Goal: Information Seeking & Learning: Learn about a topic

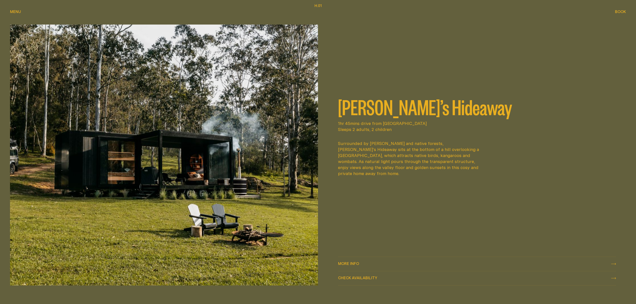
scroll to position [401, 0]
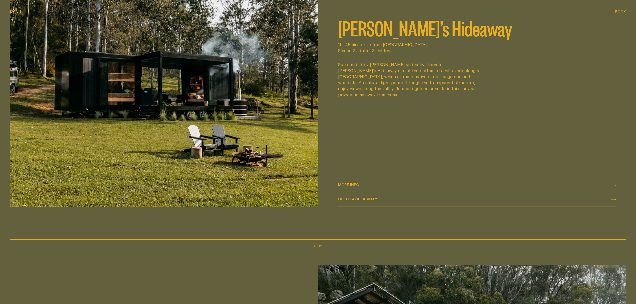
drag, startPoint x: 359, startPoint y: 184, endPoint x: 358, endPoint y: 186, distance: 2.9
click at [358, 187] on span "More info" at bounding box center [348, 189] width 21 height 4
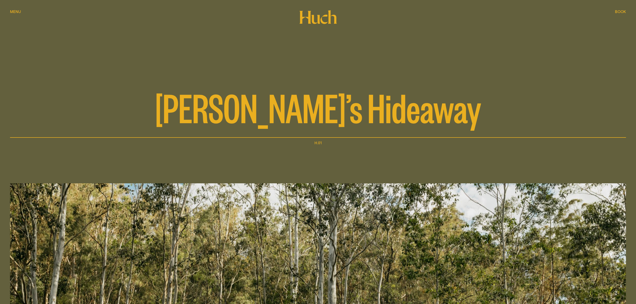
click at [305, 18] on icon at bounding box center [318, 17] width 38 height 14
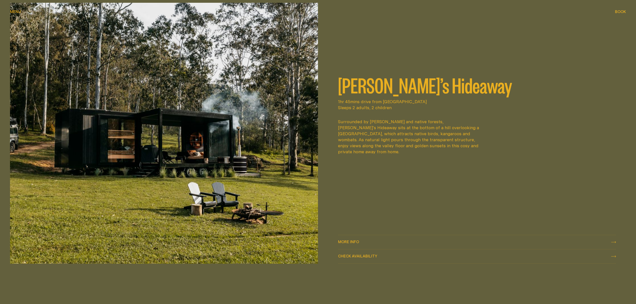
scroll to position [367, 0]
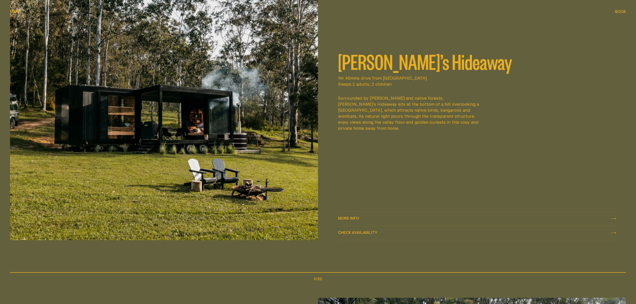
click at [387, 218] on div "More info More info" at bounding box center [477, 219] width 278 height 6
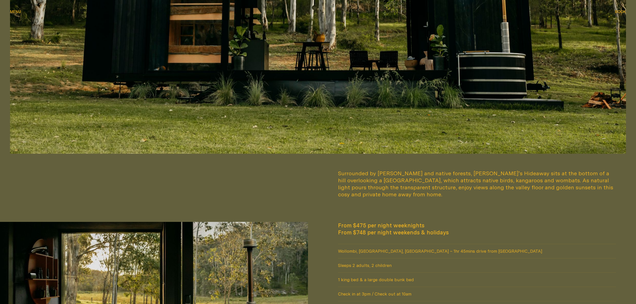
scroll to position [468, 0]
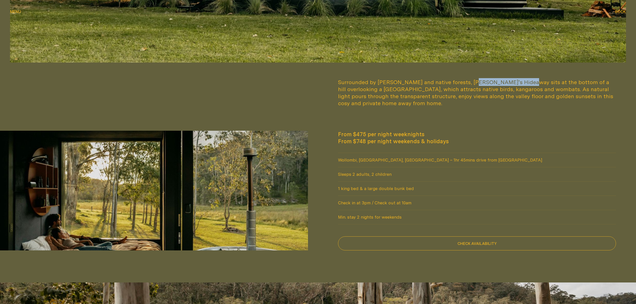
drag, startPoint x: 466, startPoint y: 82, endPoint x: 513, endPoint y: 83, distance: 47.4
click at [513, 83] on div "Surrounded by [PERSON_NAME] and native forests, [PERSON_NAME]'s Hideaway sits a…" at bounding box center [477, 93] width 278 height 28
drag, startPoint x: 532, startPoint y: 88, endPoint x: 578, endPoint y: 85, distance: 45.5
click at [533, 88] on div "Surrounded by [PERSON_NAME] and native forests, [PERSON_NAME]'s Hideaway sits a…" at bounding box center [477, 93] width 278 height 28
drag, startPoint x: 350, startPoint y: 87, endPoint x: 415, endPoint y: 89, distance: 65.7
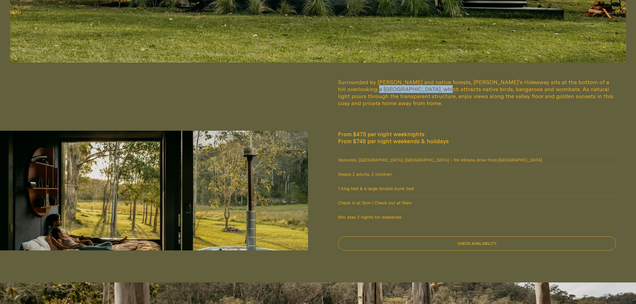
click at [408, 87] on div "Surrounded by [PERSON_NAME] and native forests, [PERSON_NAME]'s Hideaway sits a…" at bounding box center [477, 93] width 278 height 28
click at [443, 91] on div "Surrounded by [PERSON_NAME] and native forests, [PERSON_NAME]'s Hideaway sits a…" at bounding box center [477, 93] width 278 height 28
drag, startPoint x: 428, startPoint y: 88, endPoint x: 490, endPoint y: 90, distance: 62.2
click at [471, 89] on div "Surrounded by [PERSON_NAME] and native forests, [PERSON_NAME]'s Hideaway sits a…" at bounding box center [477, 93] width 278 height 28
drag, startPoint x: 491, startPoint y: 90, endPoint x: 502, endPoint y: 90, distance: 11.0
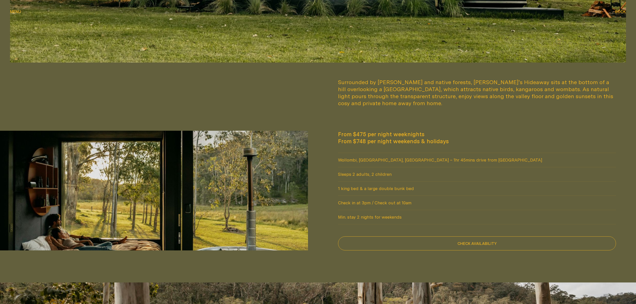
click at [491, 90] on div "Surrounded by [PERSON_NAME] and native forests, [PERSON_NAME]'s Hideaway sits a…" at bounding box center [477, 93] width 278 height 28
drag, startPoint x: 365, startPoint y: 90, endPoint x: 411, endPoint y: 88, distance: 46.1
click at [410, 88] on div "Surrounded by [PERSON_NAME] and native forests, [PERSON_NAME]'s Hideaway sits a…" at bounding box center [477, 93] width 278 height 28
click at [441, 89] on div "Surrounded by [PERSON_NAME] and native forests, [PERSON_NAME]'s Hideaway sits a…" at bounding box center [477, 93] width 278 height 28
drag, startPoint x: 494, startPoint y: 90, endPoint x: 567, endPoint y: 92, distance: 73.2
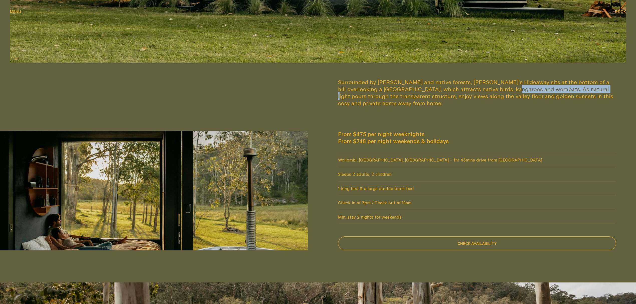
click at [567, 92] on div "Surrounded by [PERSON_NAME] and native forests, [PERSON_NAME]'s Hideaway sits a…" at bounding box center [477, 93] width 278 height 28
drag, startPoint x: 560, startPoint y: 98, endPoint x: 504, endPoint y: 111, distance: 57.5
click at [559, 99] on div "Surrounded by [PERSON_NAME] and native forests, [PERSON_NAME]'s Hideaway sits a…" at bounding box center [477, 93] width 278 height 28
click at [453, 96] on div "Surrounded by [PERSON_NAME] and native forests, [PERSON_NAME]'s Hideaway sits a…" at bounding box center [477, 93] width 278 height 28
drag, startPoint x: 371, startPoint y: 98, endPoint x: 449, endPoint y: 103, distance: 78.1
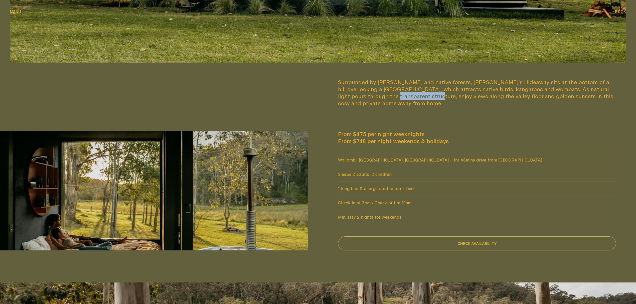
click at [413, 97] on div "Surrounded by [PERSON_NAME] and native forests, [PERSON_NAME]'s Hideaway sits a…" at bounding box center [477, 93] width 278 height 28
drag, startPoint x: 460, startPoint y: 104, endPoint x: 451, endPoint y: 102, distance: 8.4
click at [459, 104] on div "Surrounded by [PERSON_NAME] and native forests, [PERSON_NAME]'s Hideaway sits a…" at bounding box center [477, 93] width 278 height 28
click at [393, 94] on div "Surrounded by [PERSON_NAME] and native forests, [PERSON_NAME]'s Hideaway sits a…" at bounding box center [477, 93] width 278 height 28
